Goal: Task Accomplishment & Management: Manage account settings

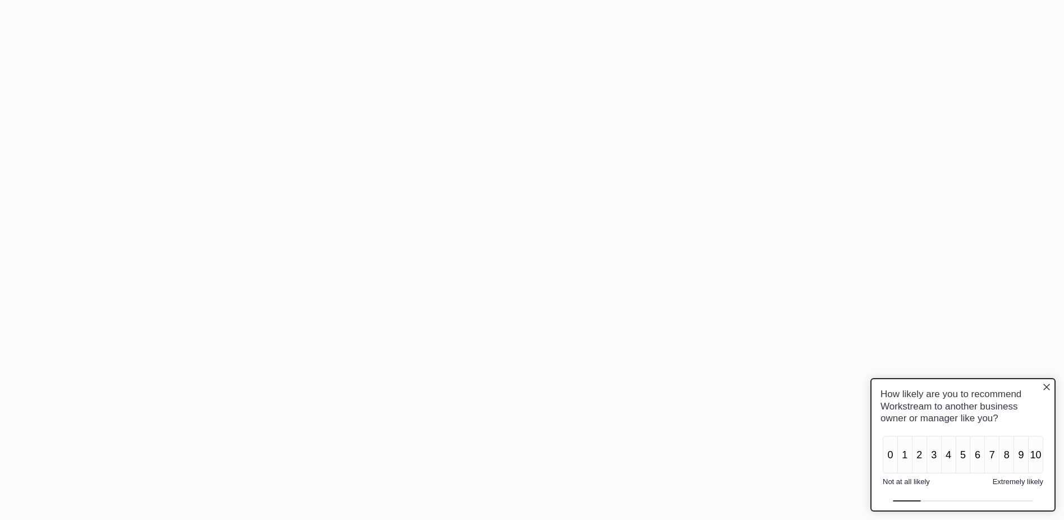
click at [1047, 385] on icon "Close button" at bounding box center [1046, 387] width 9 height 9
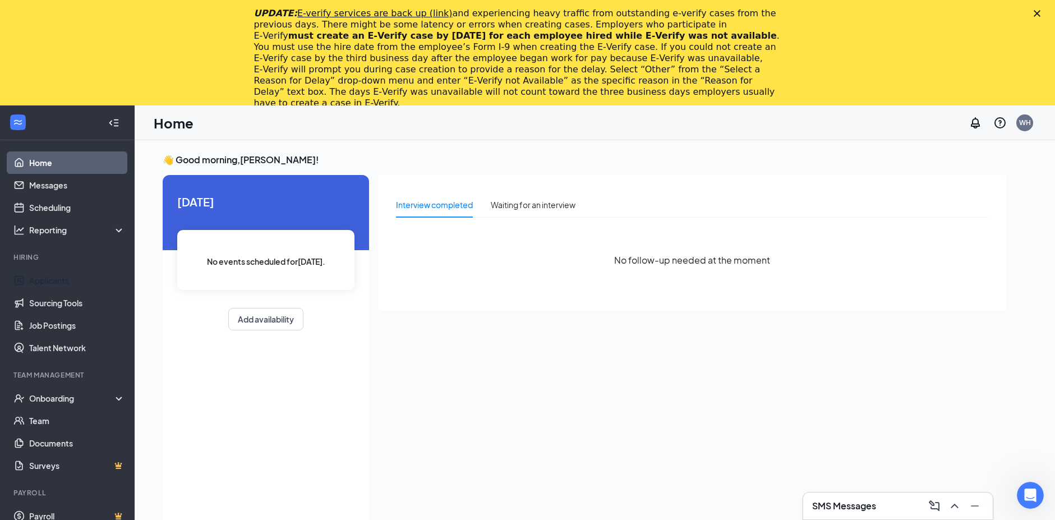
click at [53, 286] on link "Applicants" at bounding box center [77, 280] width 96 height 22
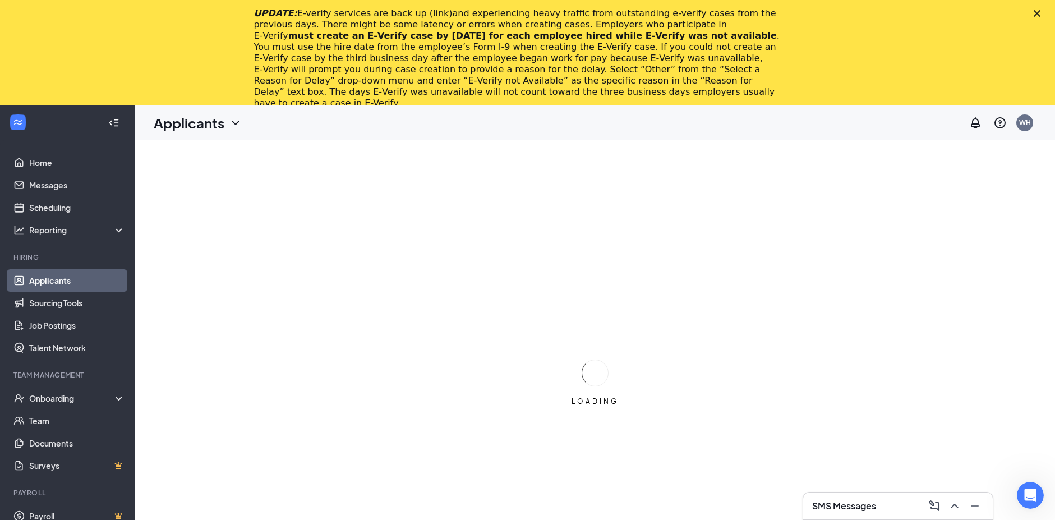
click at [1041, 14] on icon "Close" at bounding box center [1037, 13] width 7 height 7
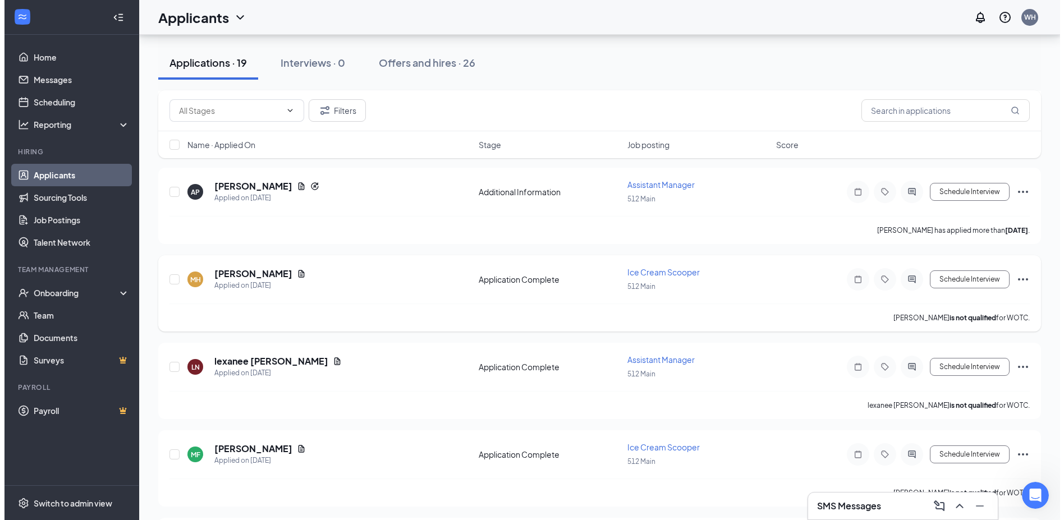
scroll to position [337, 0]
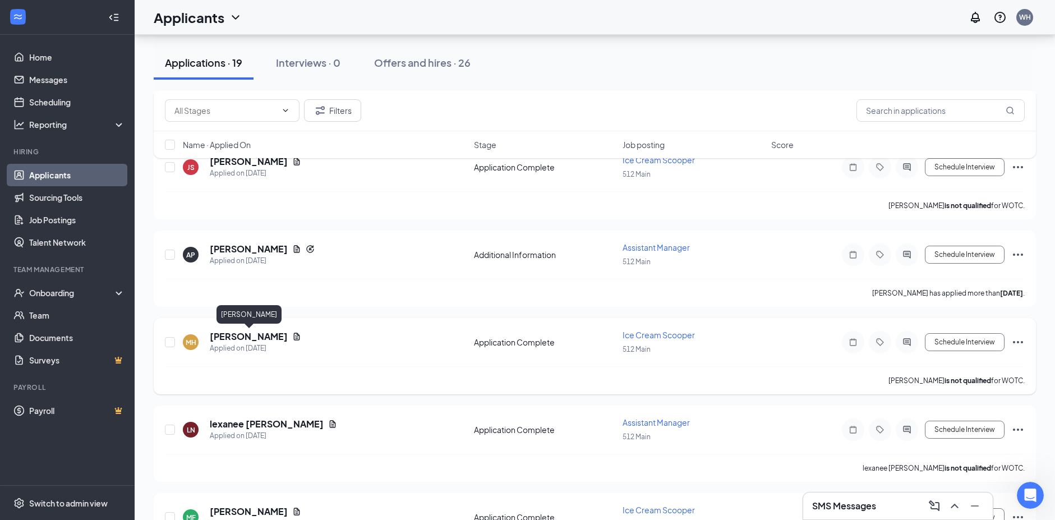
click at [251, 335] on h5 "[PERSON_NAME]" at bounding box center [249, 336] width 78 height 12
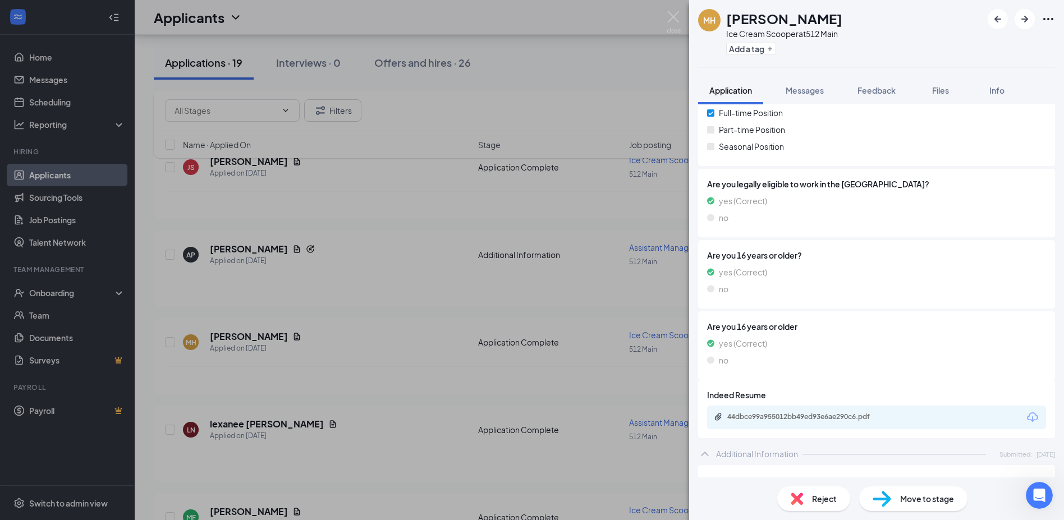
scroll to position [236, 0]
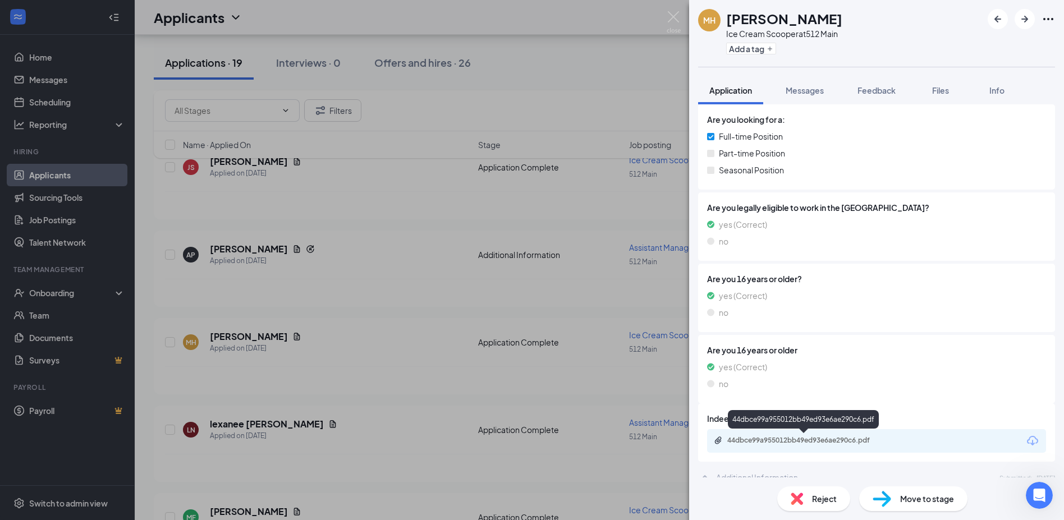
click at [801, 438] on div "44dbce99a955012bb49ed93e6ae290c6.pdf" at bounding box center [805, 440] width 157 height 9
